Goal: Task Accomplishment & Management: Manage account settings

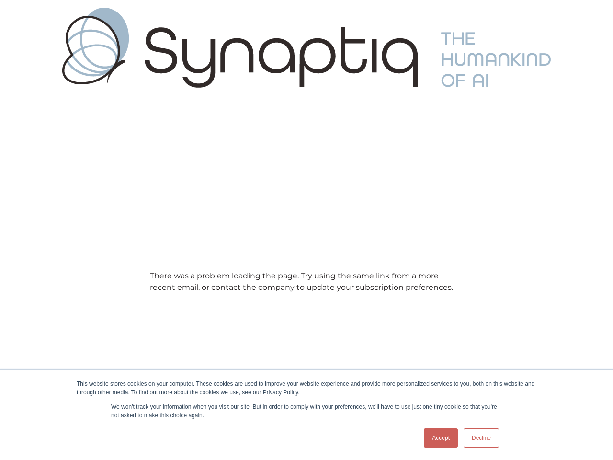
click at [306, 230] on main "There was a problem loading the page. Try using the same link from a more recen…" at bounding box center [306, 277] width 613 height 364
